Goal: Navigation & Orientation: Find specific page/section

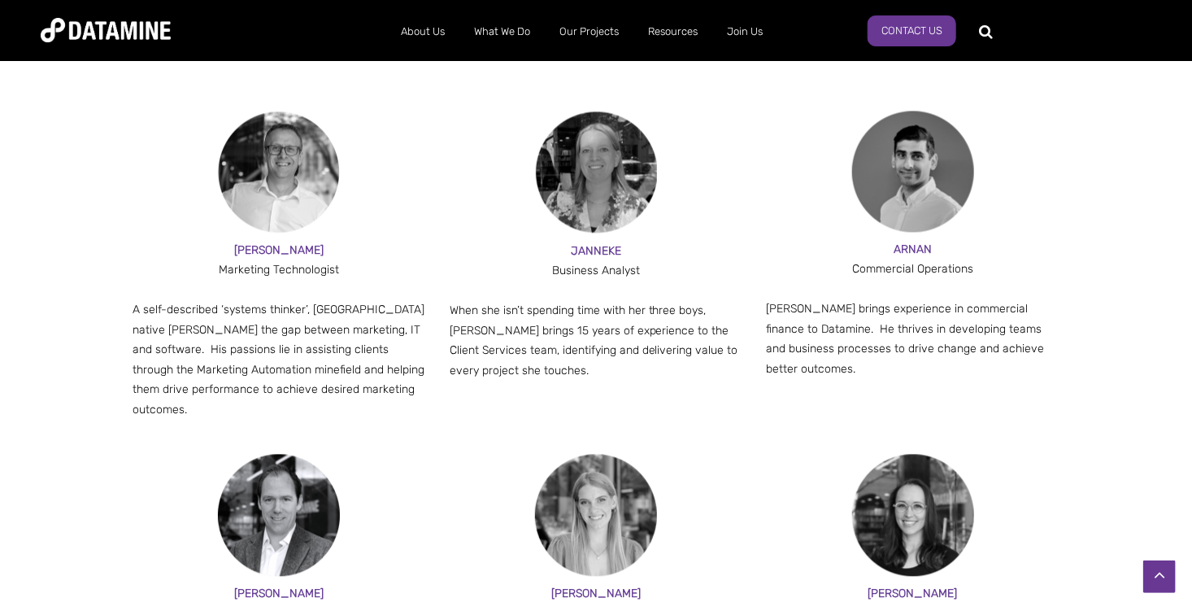
scroll to position [1414, 0]
drag, startPoint x: 891, startPoint y: 553, endPoint x: 947, endPoint y: 556, distance: 57.0
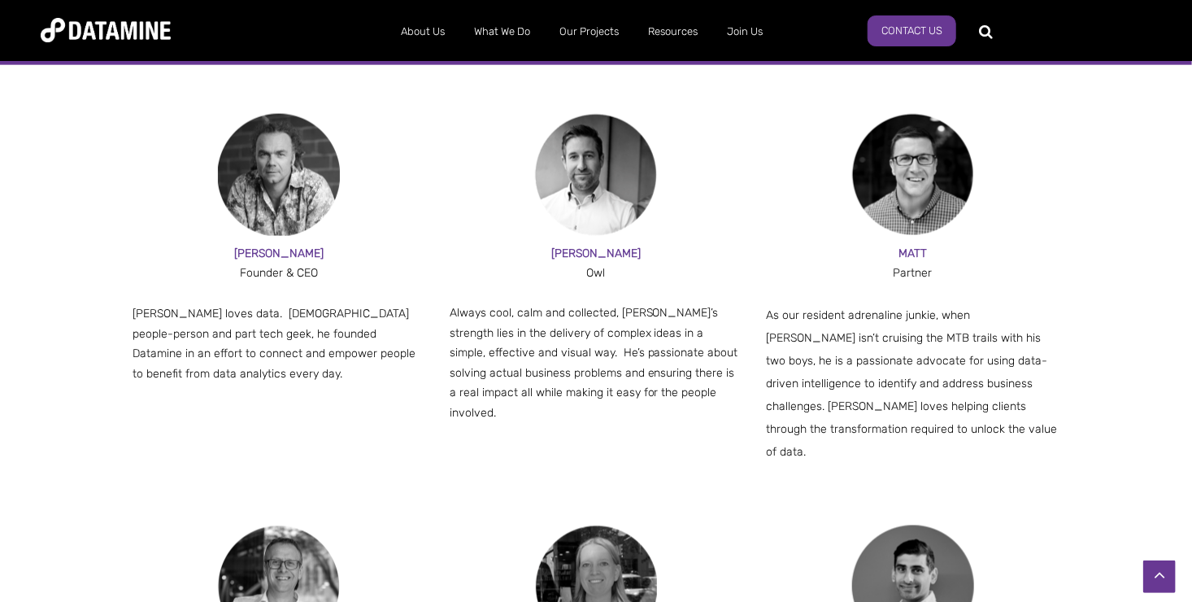
scroll to position [999, 0]
